Goal: Navigation & Orientation: Find specific page/section

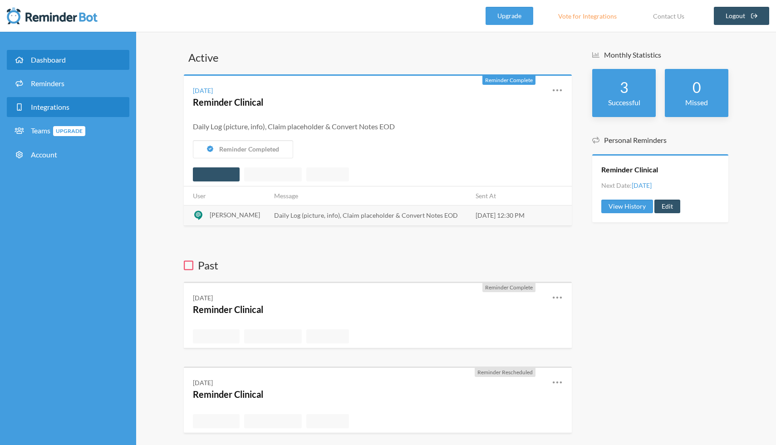
click at [58, 105] on span "Integrations" at bounding box center [50, 107] width 39 height 9
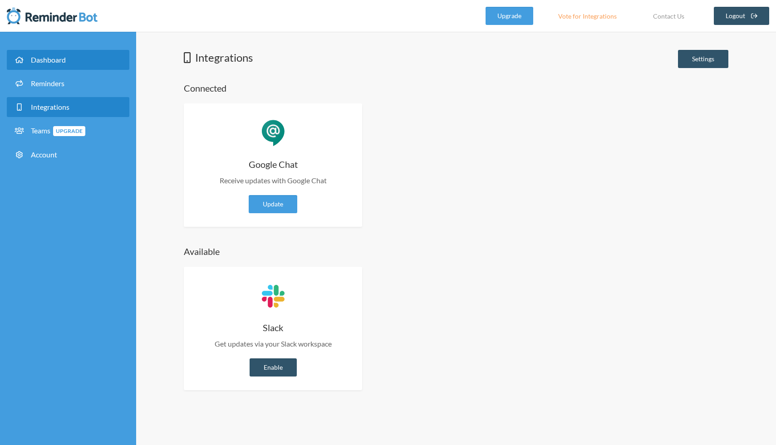
click at [43, 55] on link "Dashboard" at bounding box center [68, 60] width 122 height 20
